Goal: Navigation & Orientation: Find specific page/section

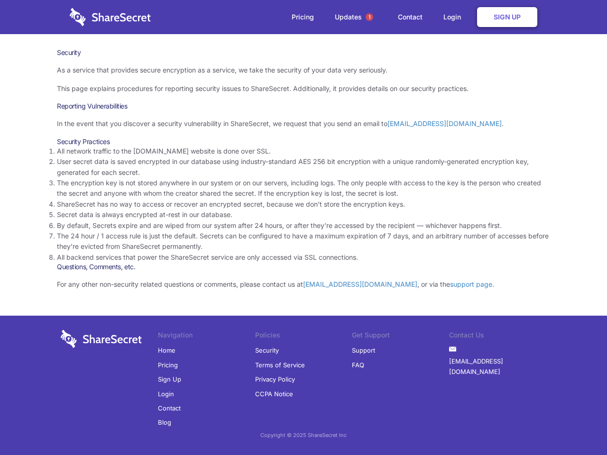
click at [303, 228] on li "By default, Secrets expire and are wiped from our system after 24 hours, or aft…" at bounding box center [303, 225] width 493 height 10
click at [369, 17] on span "1" at bounding box center [369, 17] width 8 height 8
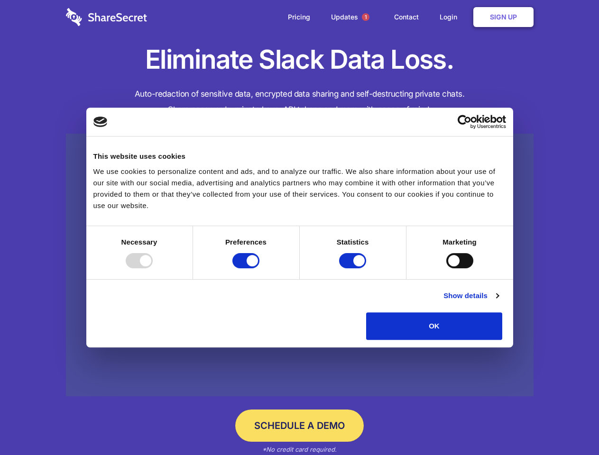
click at [153, 268] on div at bounding box center [139, 260] width 27 height 15
click at [259, 268] on input "Preferences" at bounding box center [245, 260] width 27 height 15
checkbox input "false"
click at [354, 268] on input "Statistics" at bounding box center [352, 260] width 27 height 15
checkbox input "false"
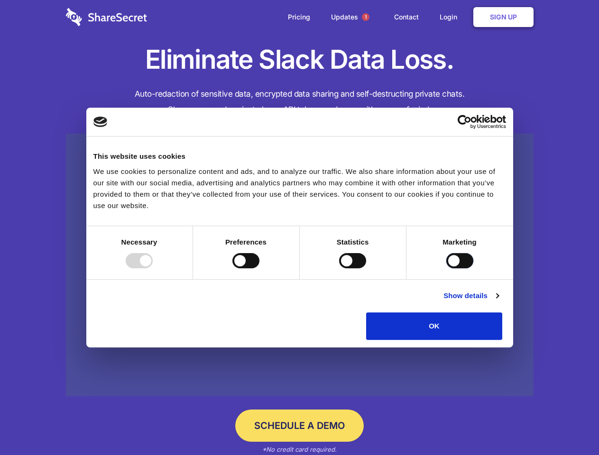
click at [446, 268] on input "Marketing" at bounding box center [459, 260] width 27 height 15
checkbox input "true"
click at [498, 301] on link "Show details" at bounding box center [470, 295] width 55 height 11
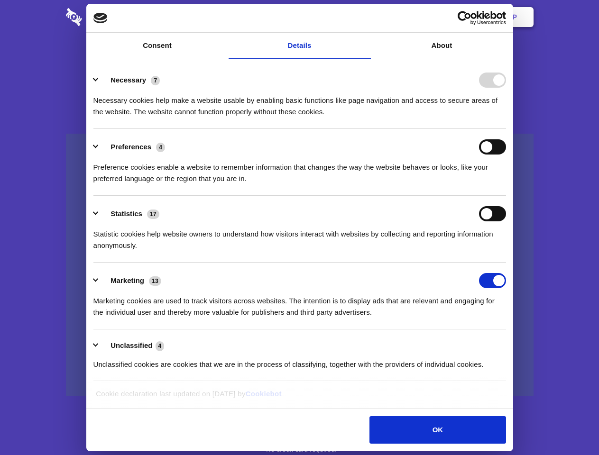
click at [506, 129] on li "Necessary 7 Necessary cookies help make a website usable by enabling basic func…" at bounding box center [299, 95] width 412 height 67
click at [365, 17] on span "1" at bounding box center [366, 17] width 8 height 8
